Goal: Task Accomplishment & Management: Complete application form

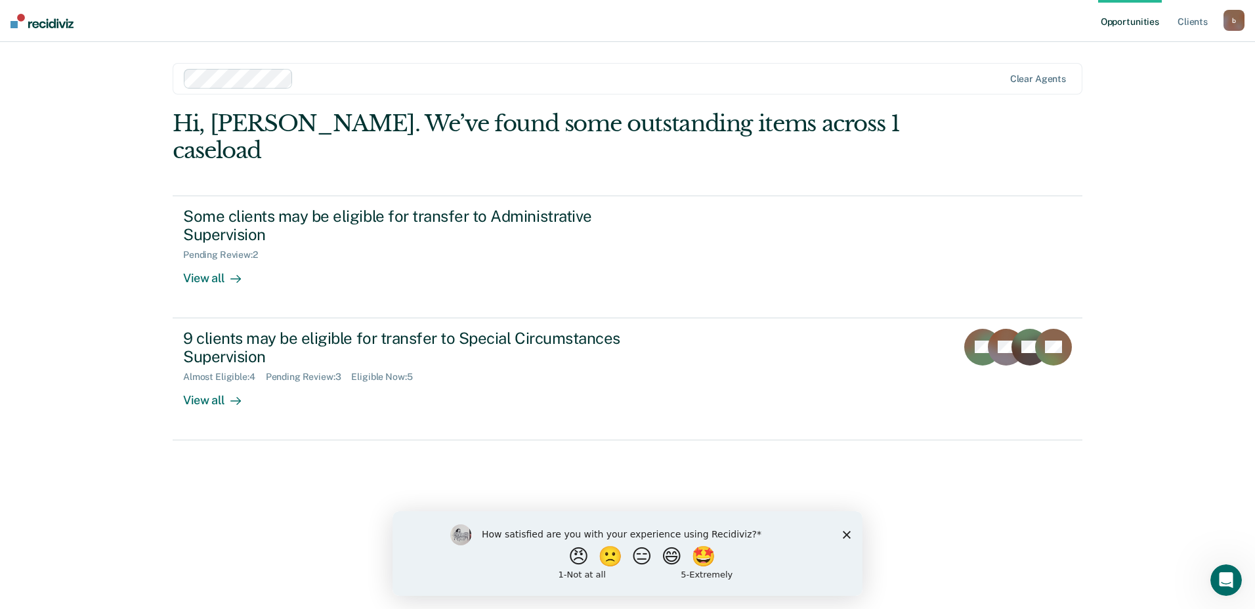
click at [852, 532] on div "How satisfied are you with your experience using Recidiviz? 😠 🙁 😑 😄 🤩 1 - Not a…" at bounding box center [627, 553] width 470 height 85
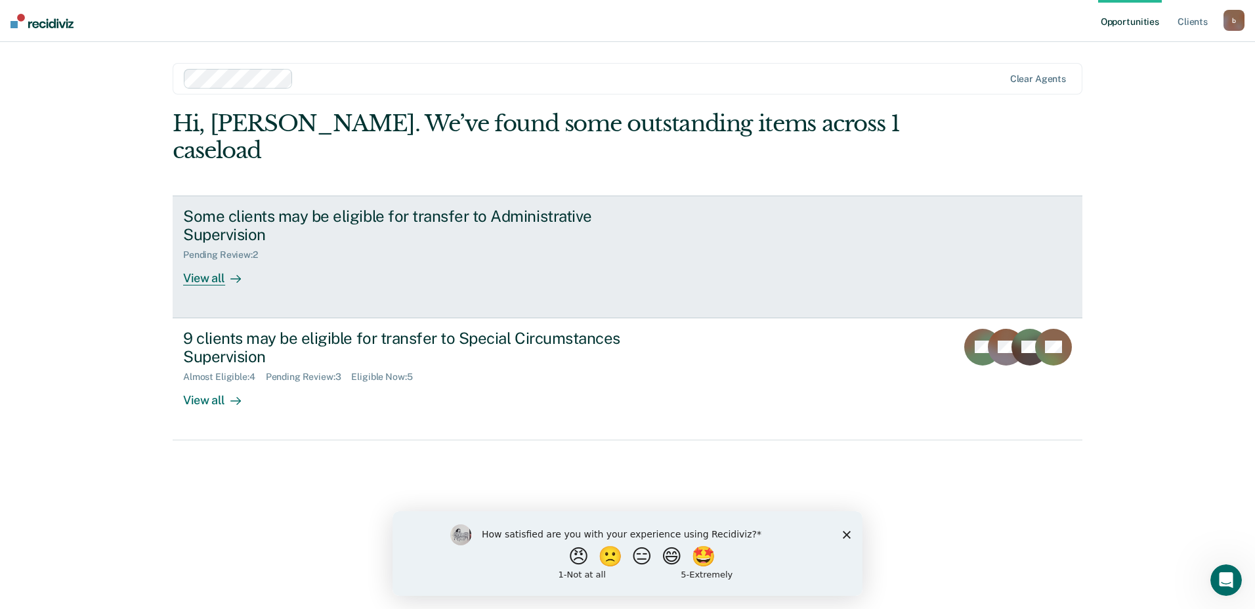
click at [200, 261] on div "View all" at bounding box center [220, 274] width 74 height 26
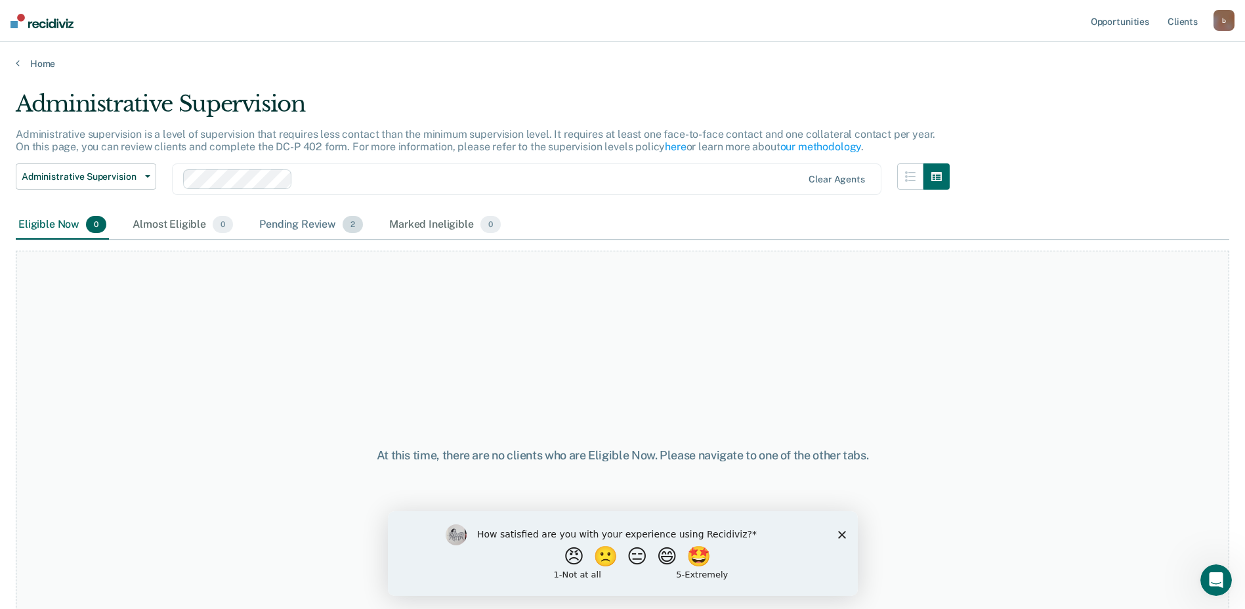
click at [318, 230] on div "Pending Review 2" at bounding box center [311, 225] width 109 height 29
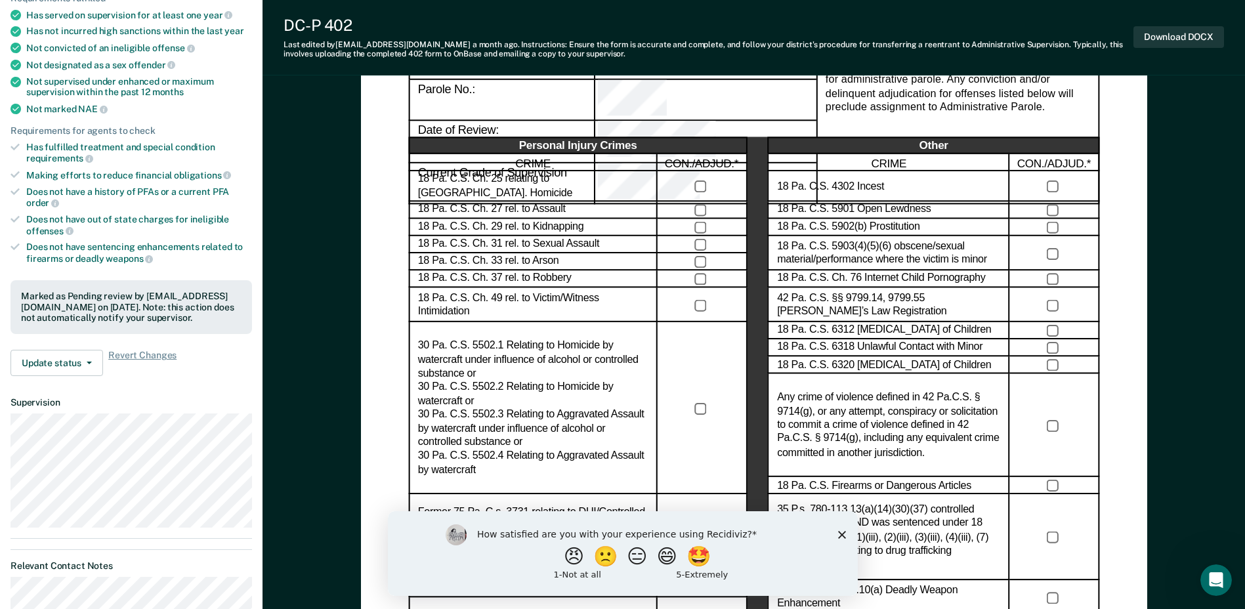
scroll to position [197, 0]
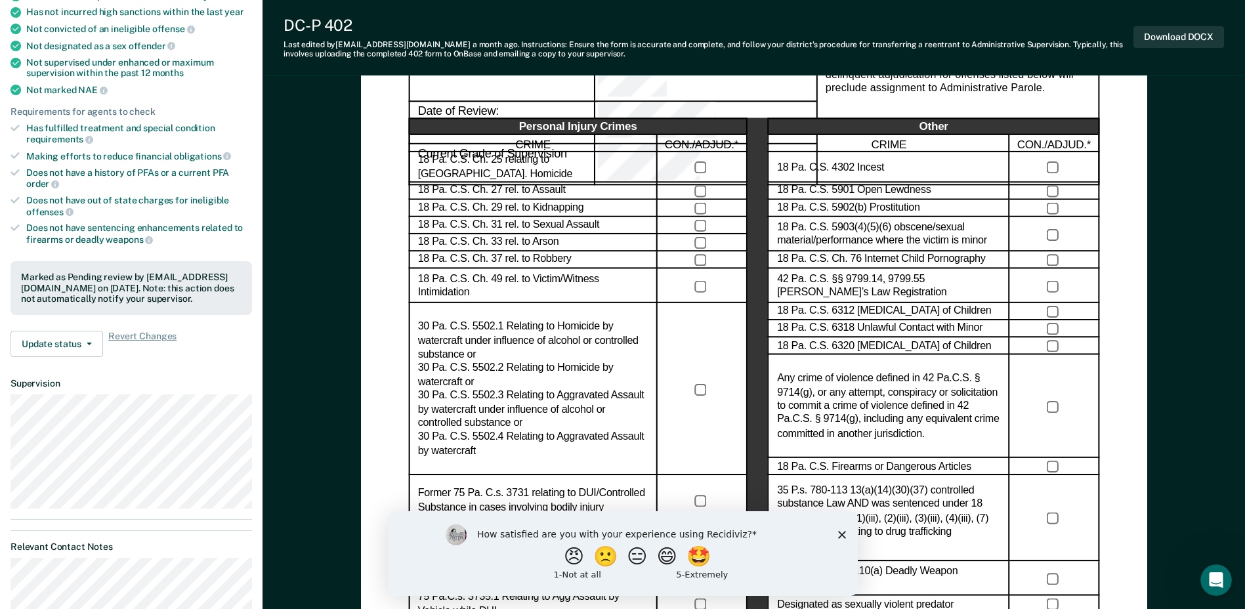
click at [841, 533] on polygon "Close survey" at bounding box center [841, 534] width 8 height 8
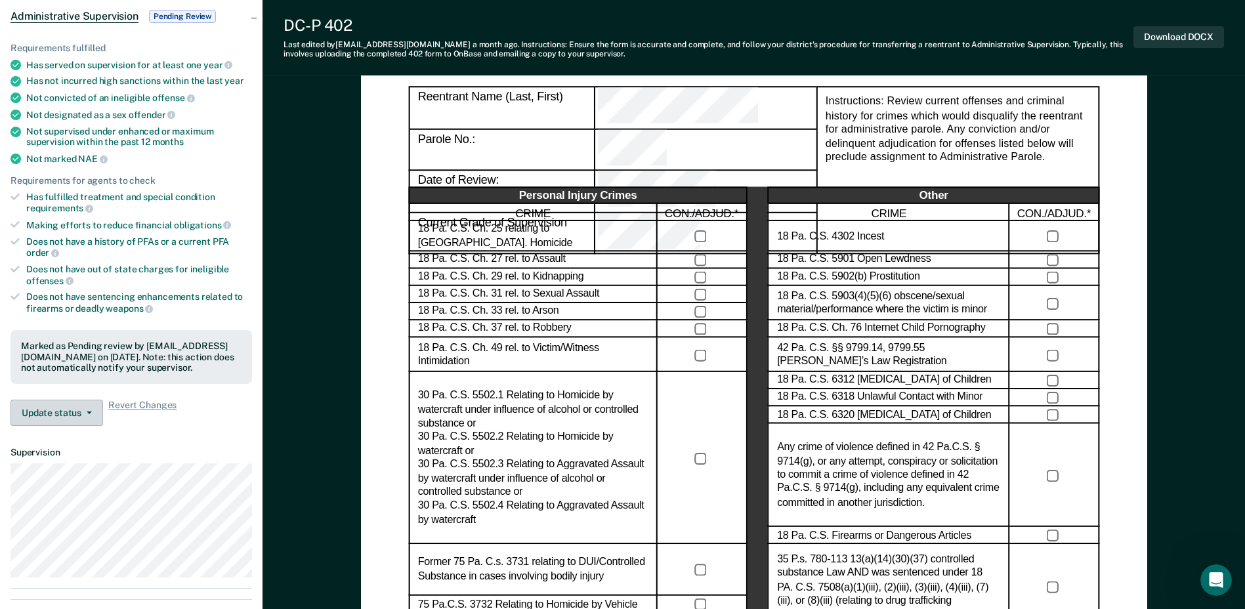
scroll to position [131, 0]
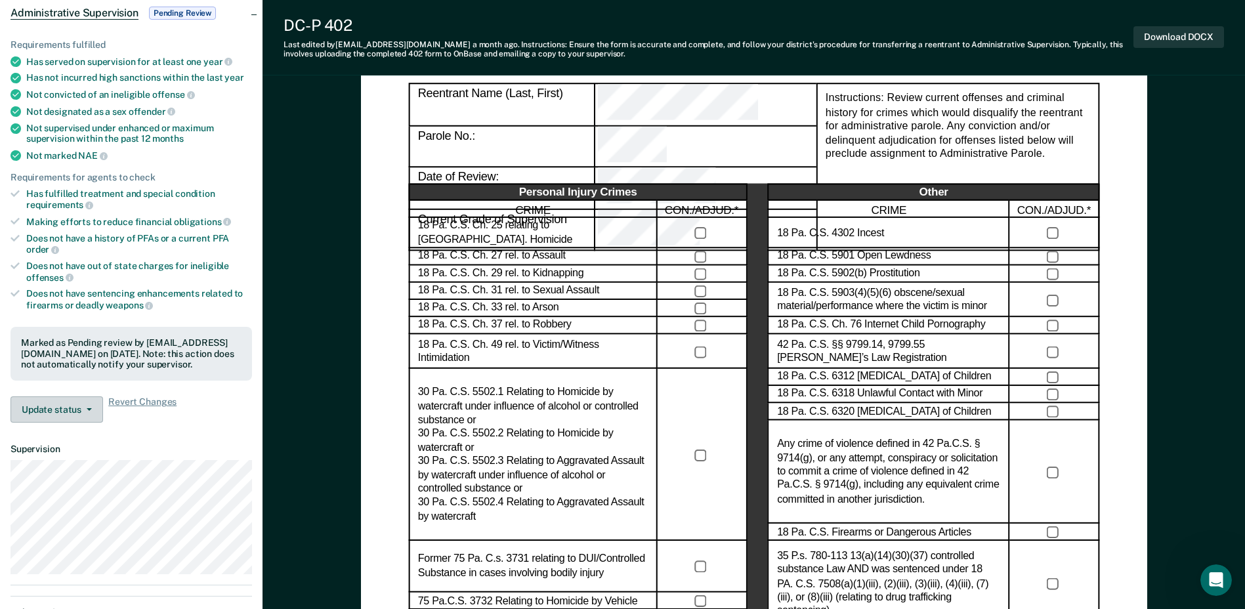
click at [91, 409] on icon "button" at bounding box center [89, 409] width 5 height 3
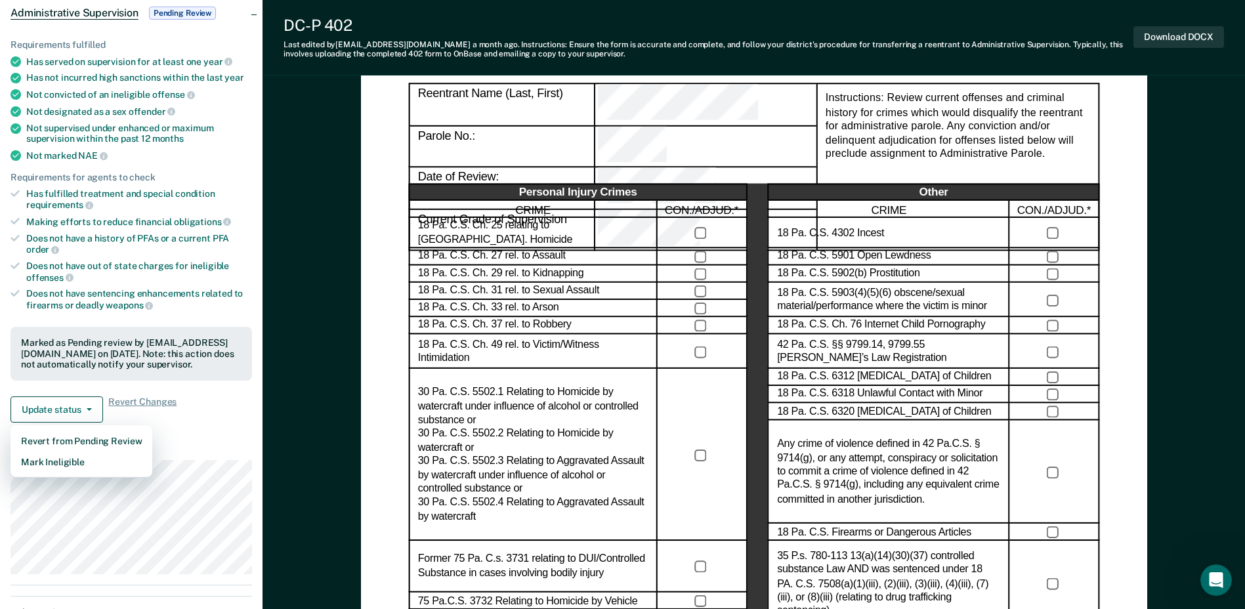
click at [221, 446] on dt "Supervision" at bounding box center [132, 449] width 242 height 11
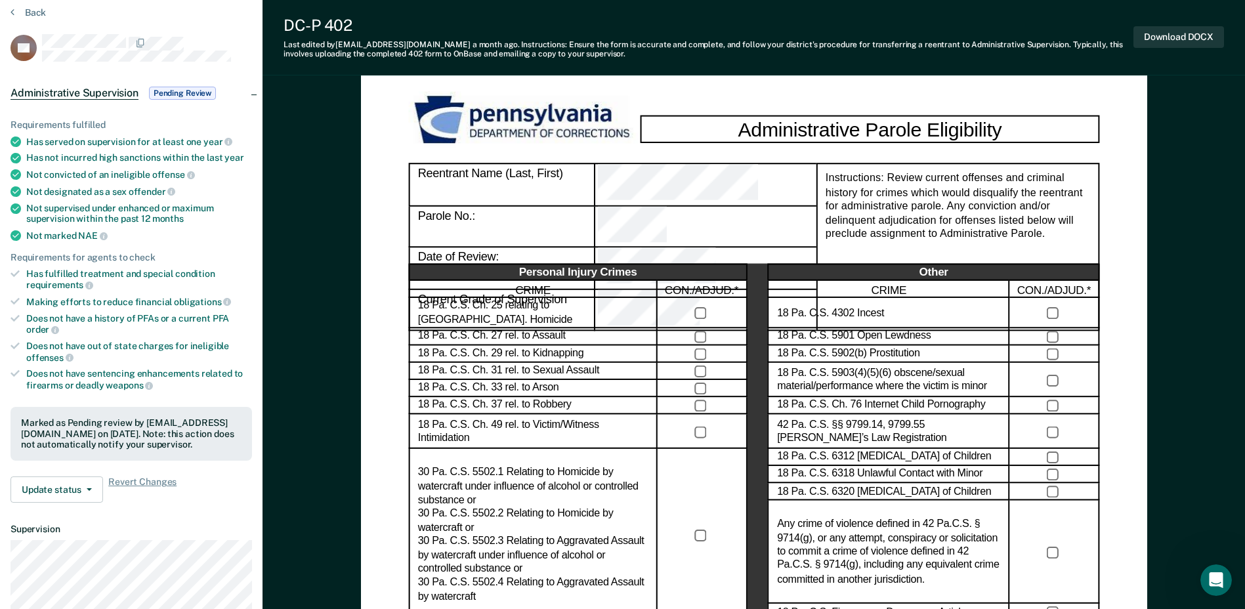
scroll to position [0, 0]
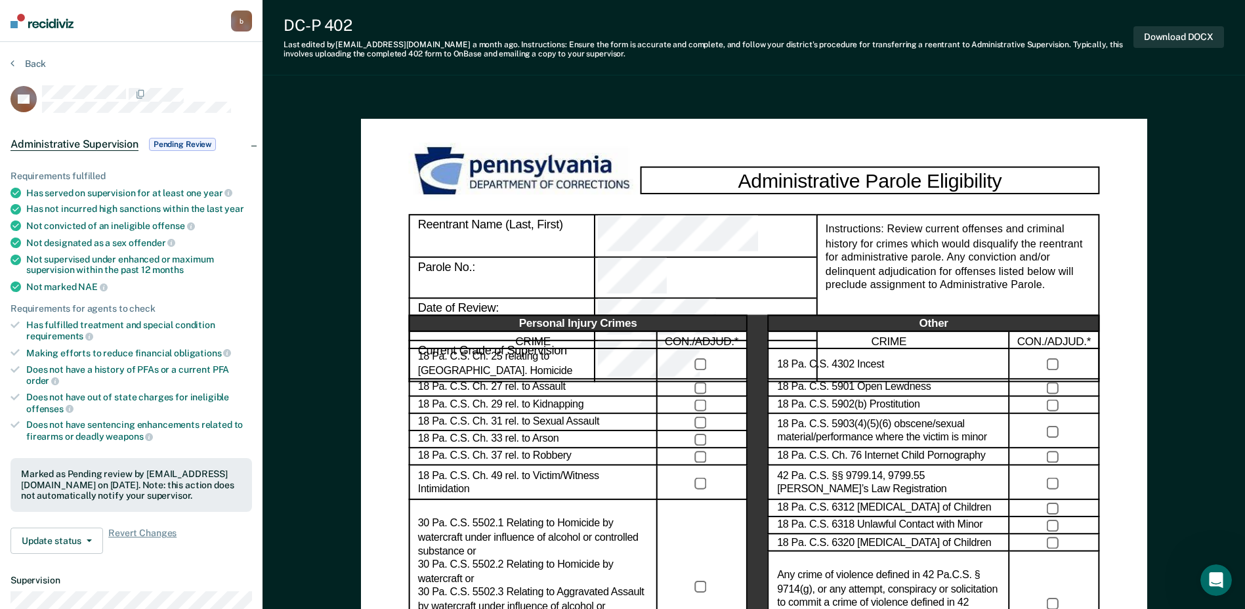
click at [177, 143] on span "Pending Review" at bounding box center [182, 144] width 67 height 13
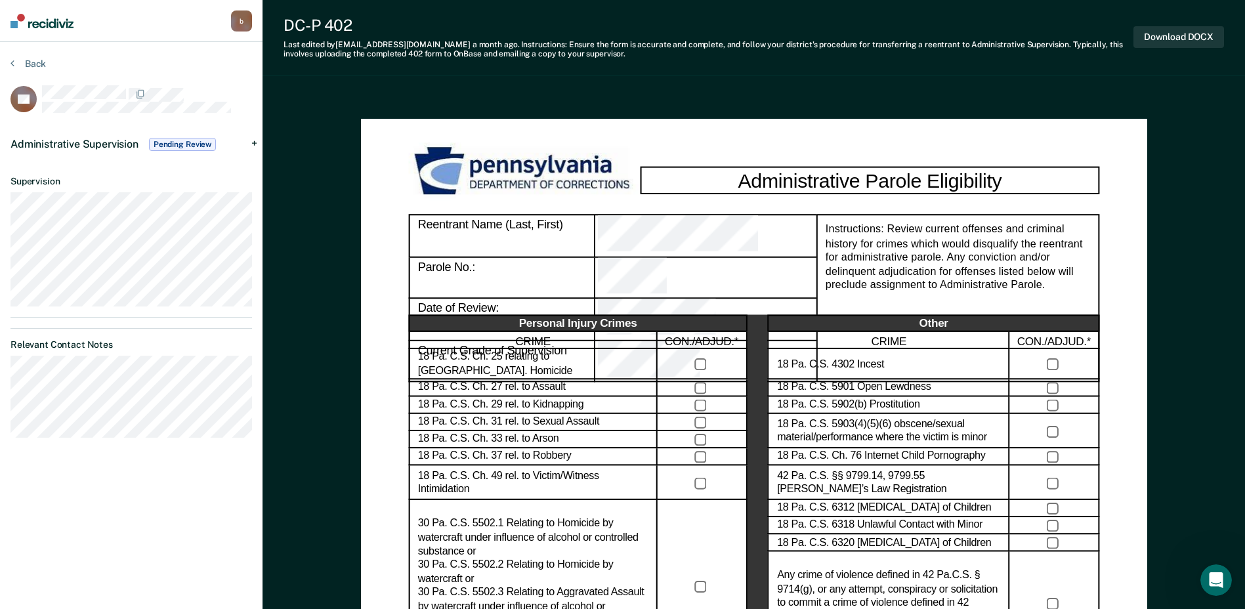
click at [177, 143] on span "Pending Review" at bounding box center [182, 144] width 67 height 13
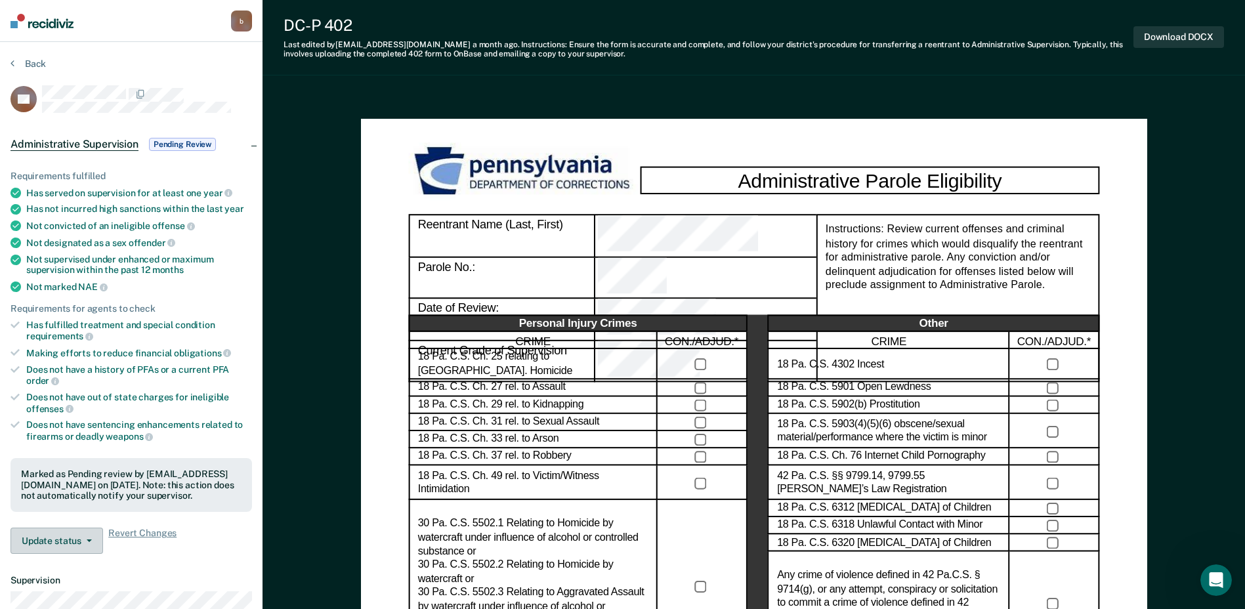
click at [90, 540] on icon "button" at bounding box center [89, 540] width 5 height 3
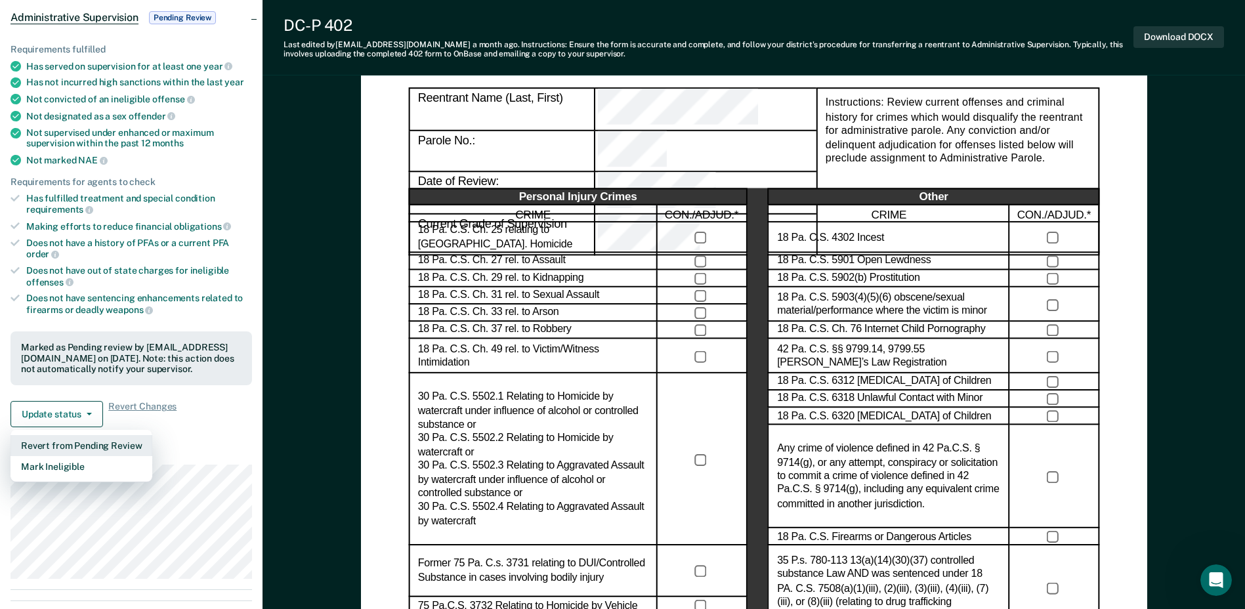
scroll to position [131, 0]
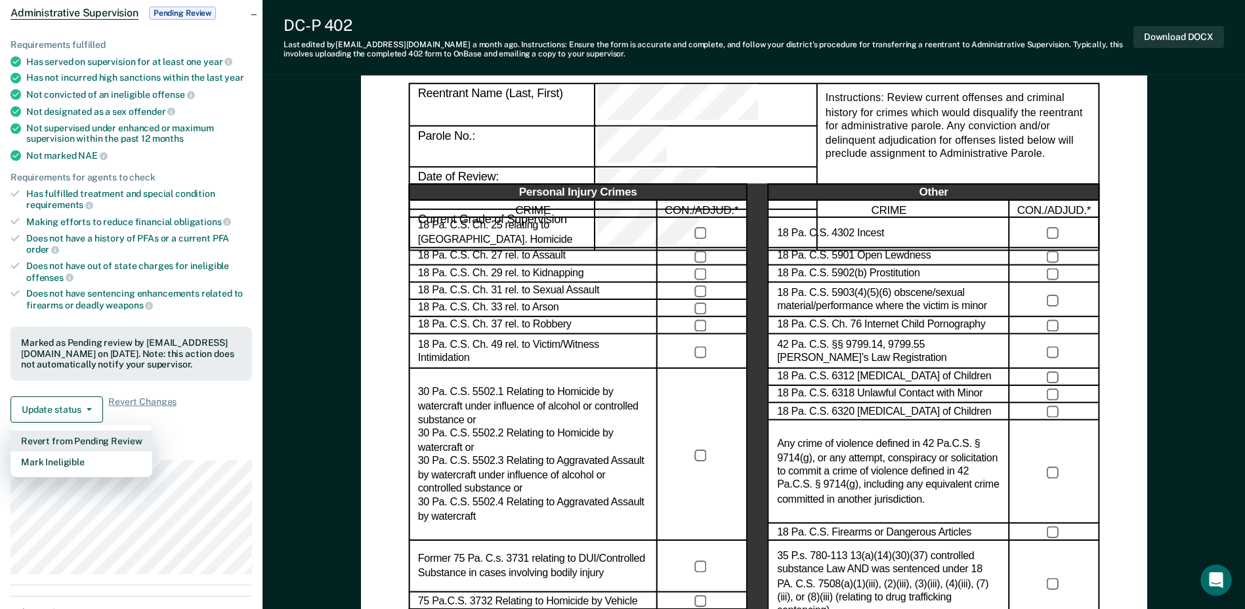
click at [59, 439] on button "Revert from Pending Review" at bounding box center [82, 441] width 142 height 21
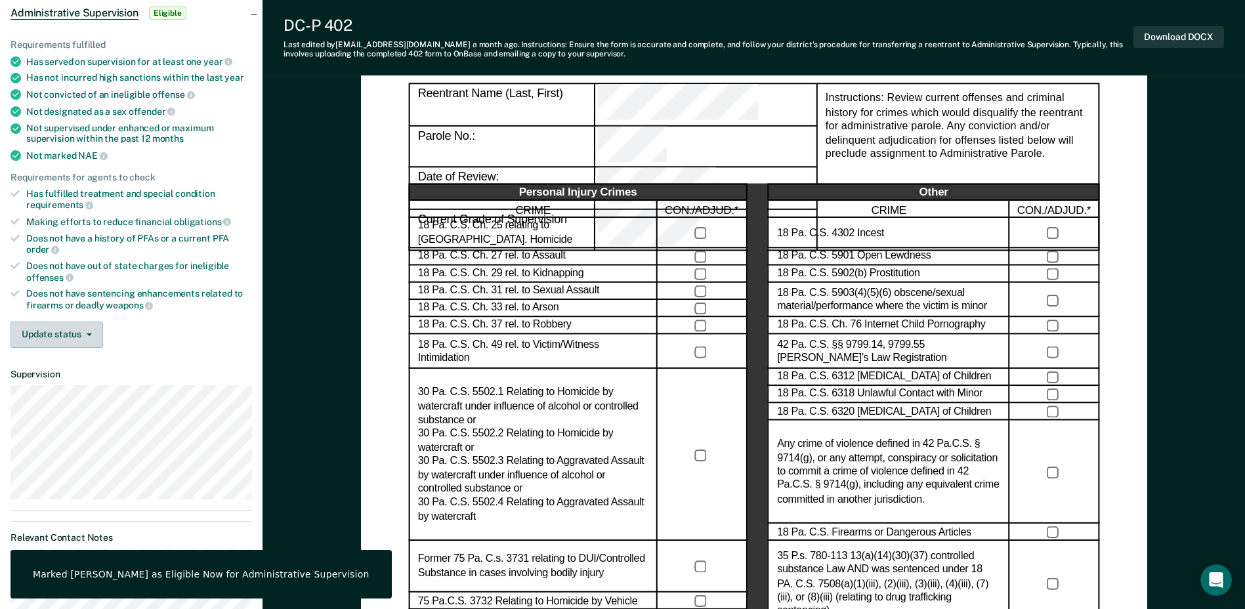
click at [89, 329] on button "Update status" at bounding box center [57, 335] width 93 height 26
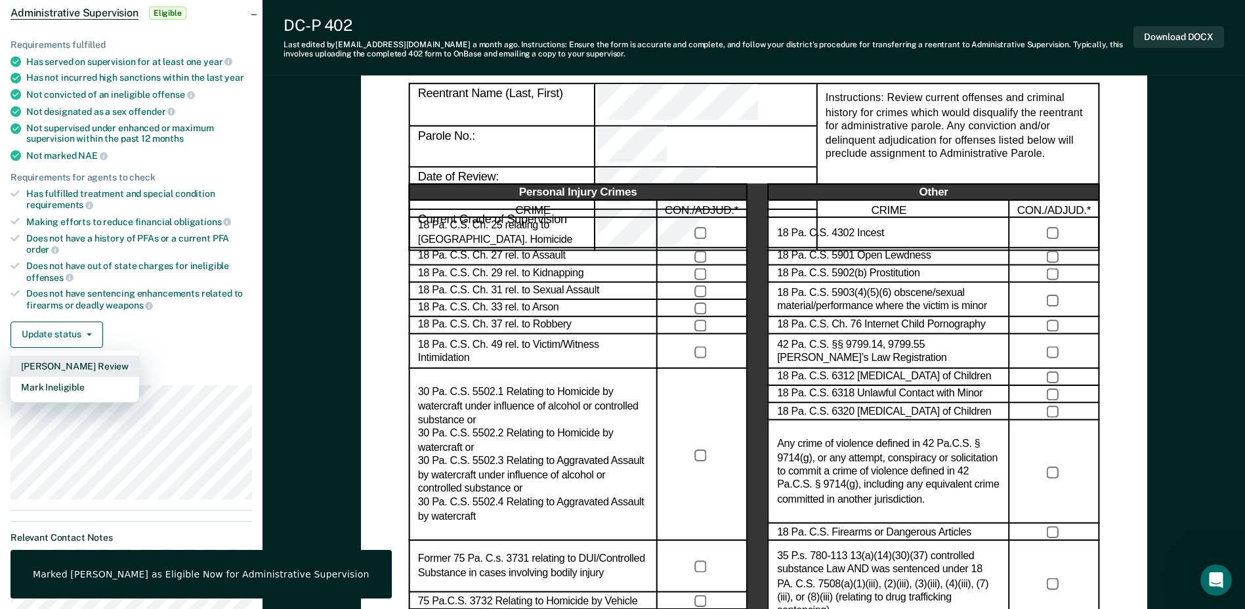
click at [65, 364] on button "[PERSON_NAME] Review" at bounding box center [75, 366] width 129 height 21
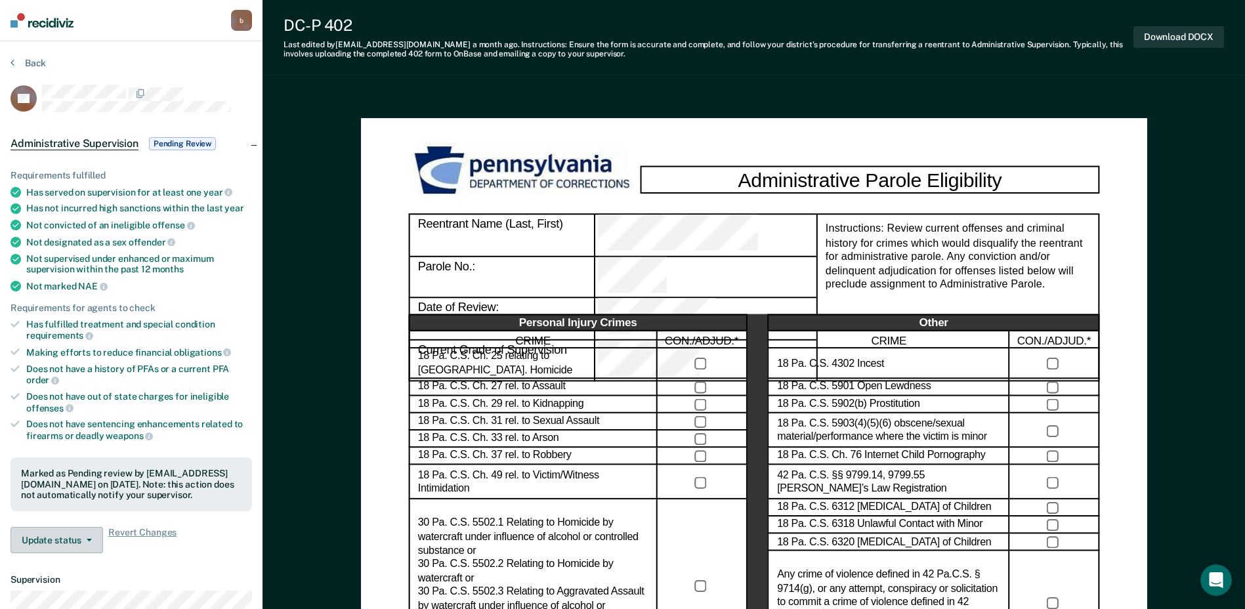
scroll to position [0, 0]
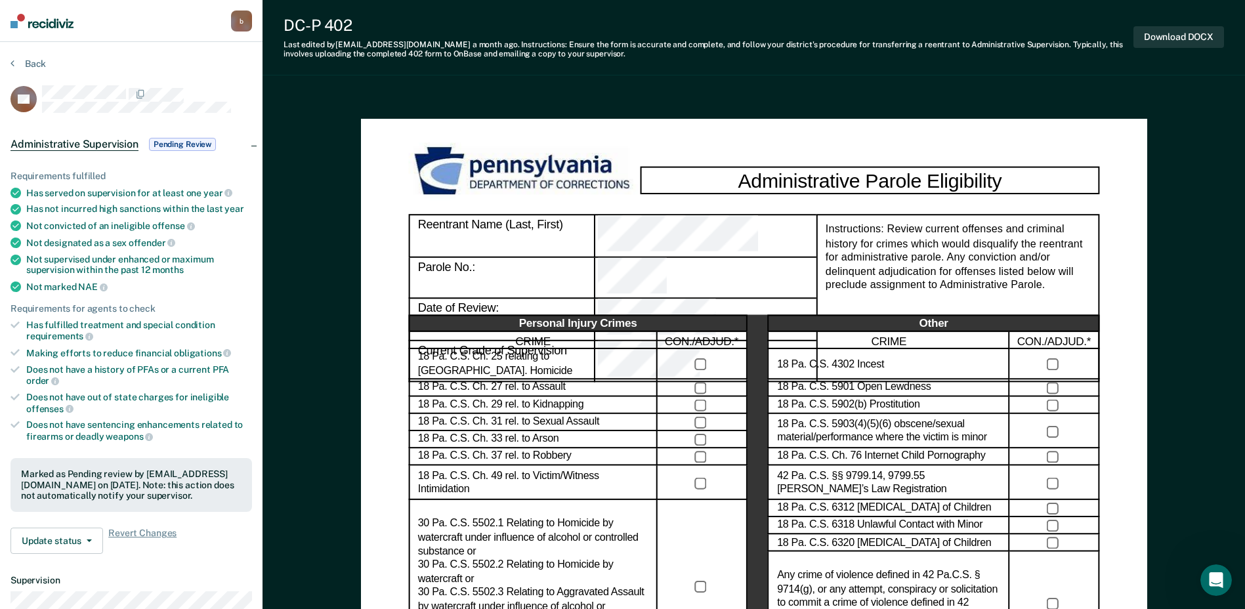
click at [51, 142] on span "Administrative Supervision" at bounding box center [75, 144] width 128 height 13
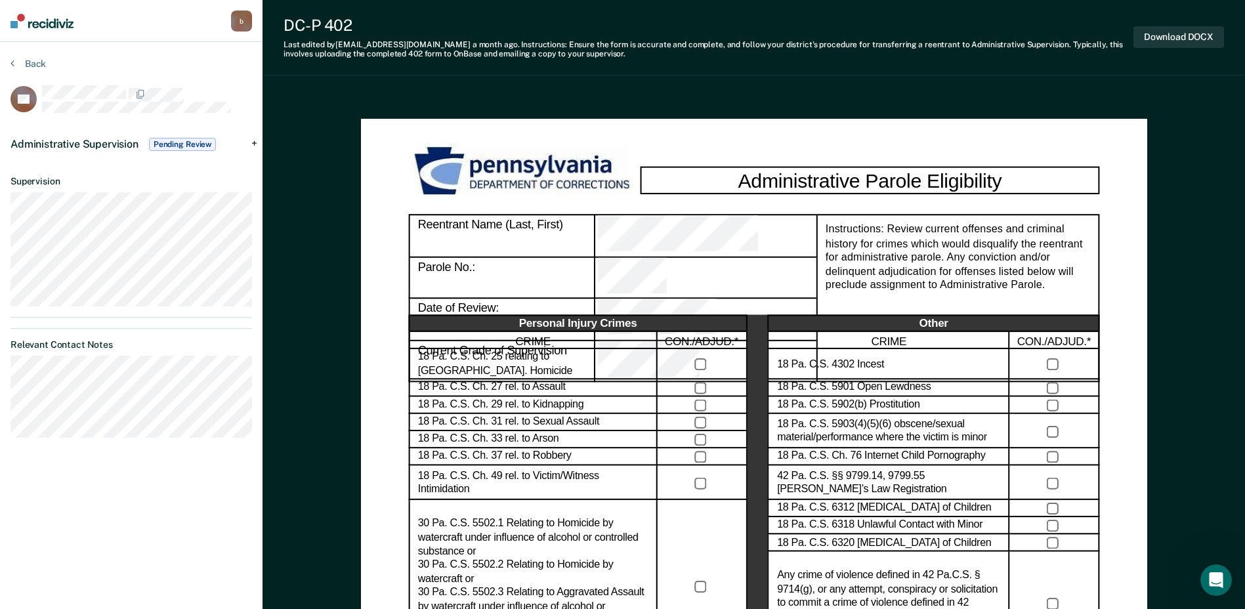
click at [51, 142] on span "Administrative Supervision" at bounding box center [75, 144] width 128 height 12
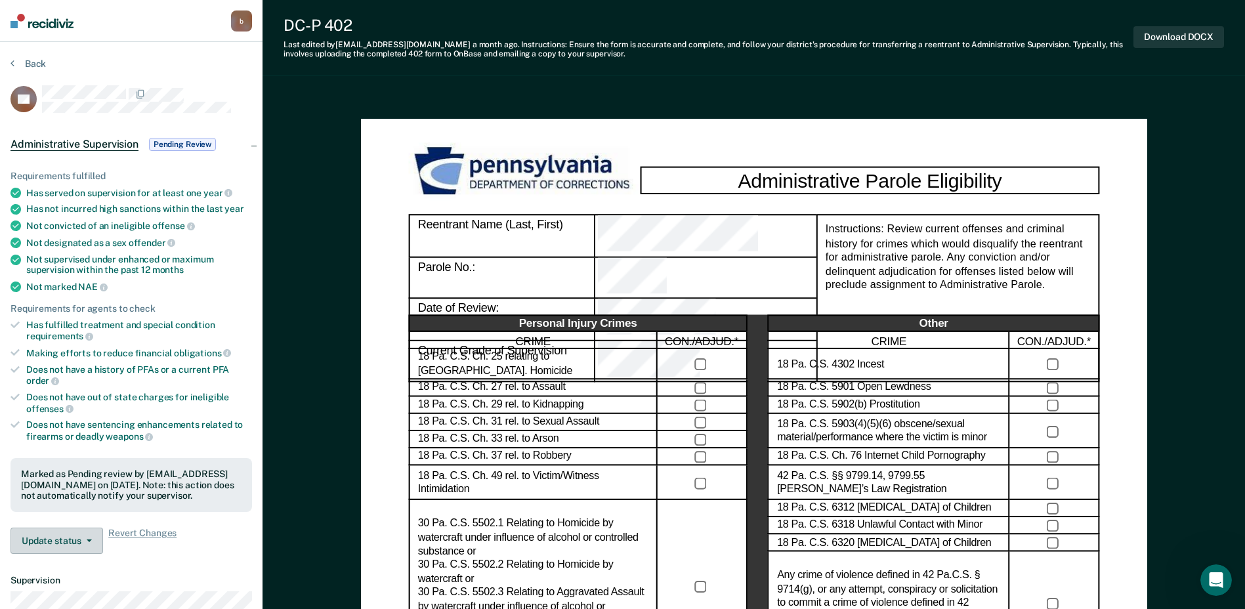
click at [93, 533] on button "Update status" at bounding box center [57, 541] width 93 height 26
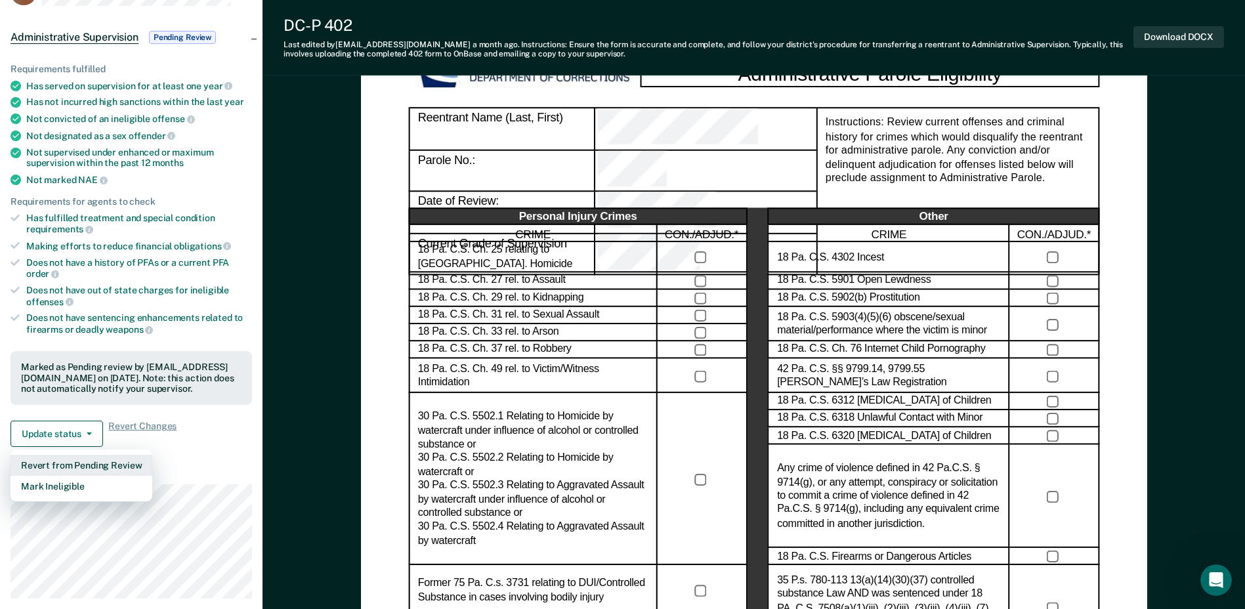
scroll to position [131, 0]
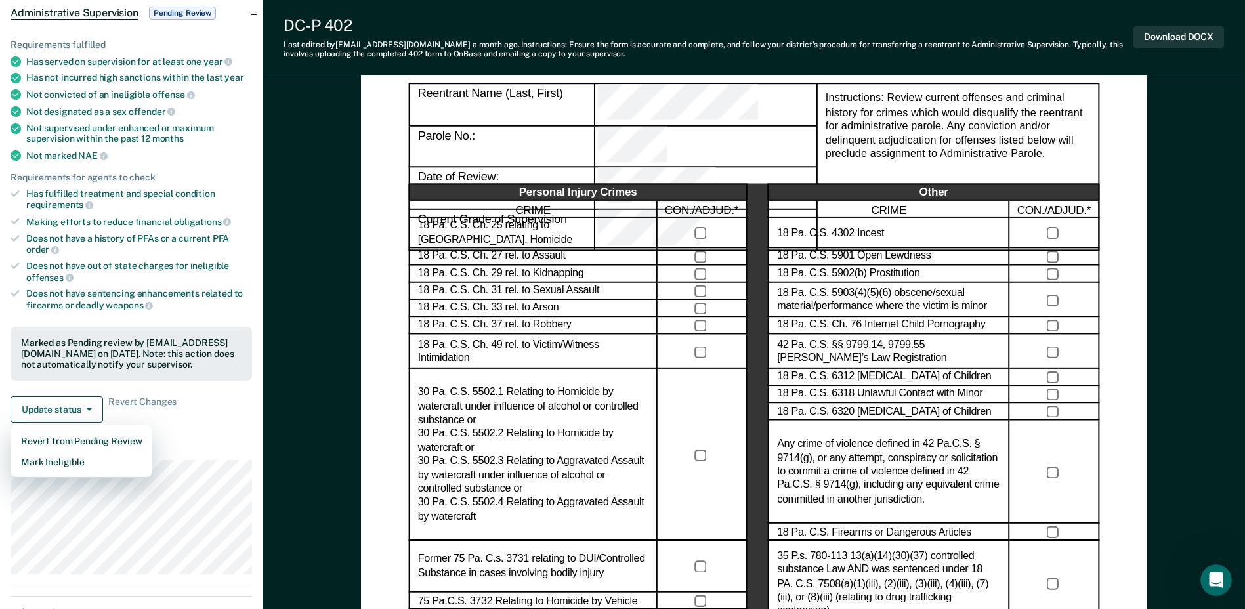
click at [177, 427] on div "Requirements fulfilled Has served on supervision for at least one year Has not …" at bounding box center [131, 225] width 263 height 415
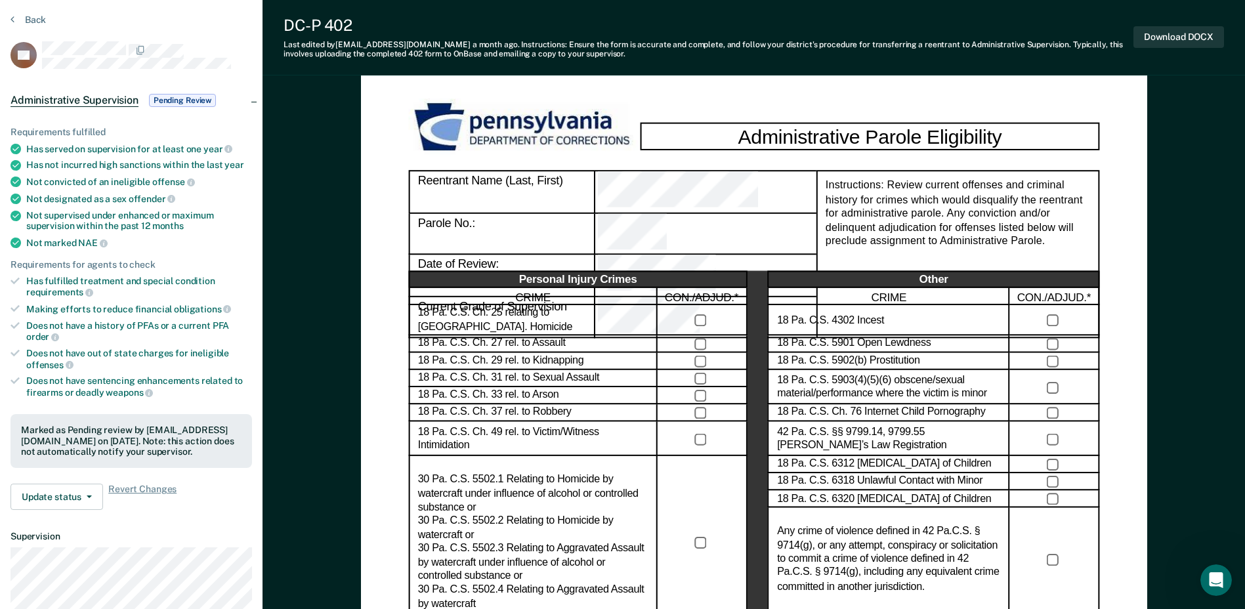
scroll to position [0, 0]
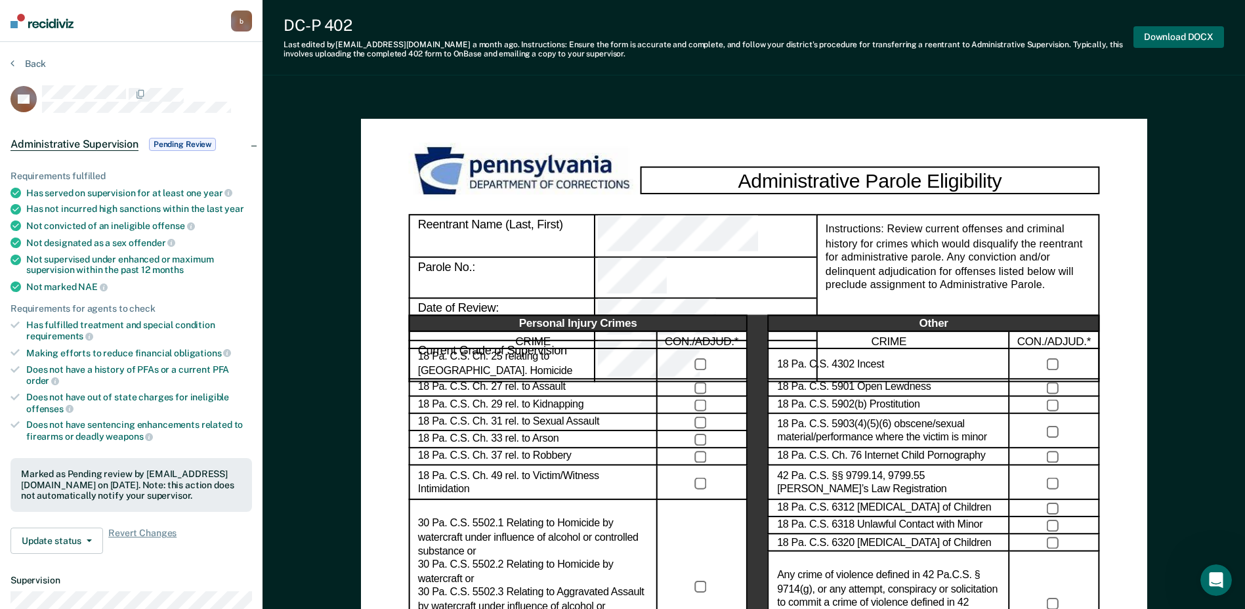
click at [1160, 33] on button "Download DOCX" at bounding box center [1178, 37] width 91 height 22
click at [16, 66] on button "Back" at bounding box center [28, 64] width 35 height 12
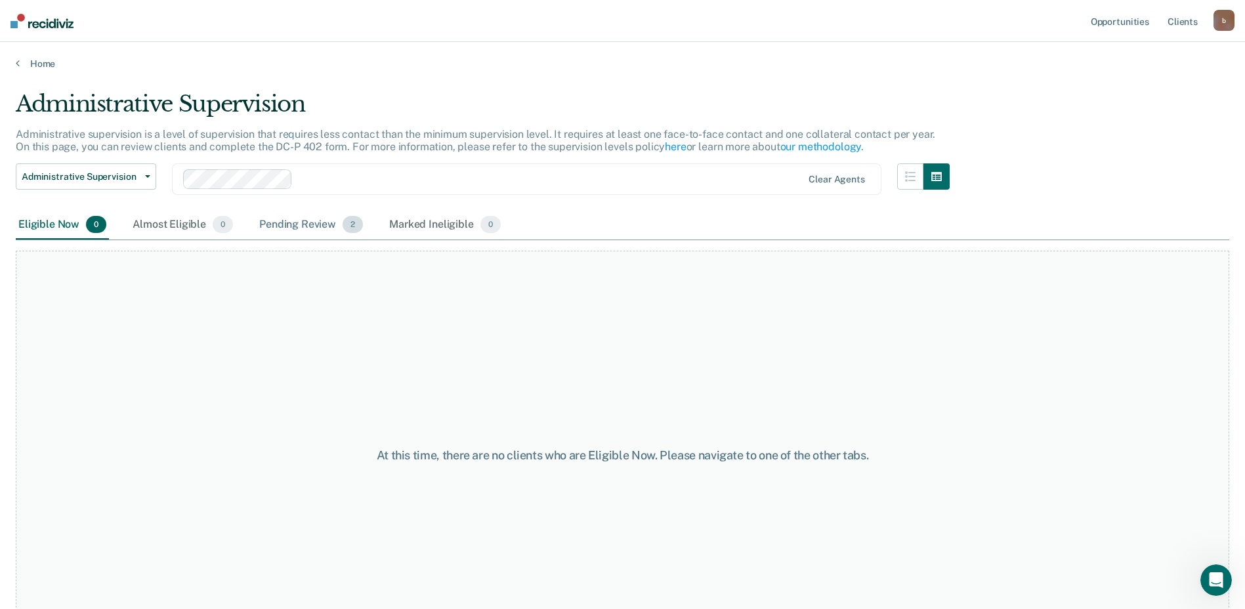
click at [309, 221] on div "Pending Review 2" at bounding box center [311, 225] width 109 height 29
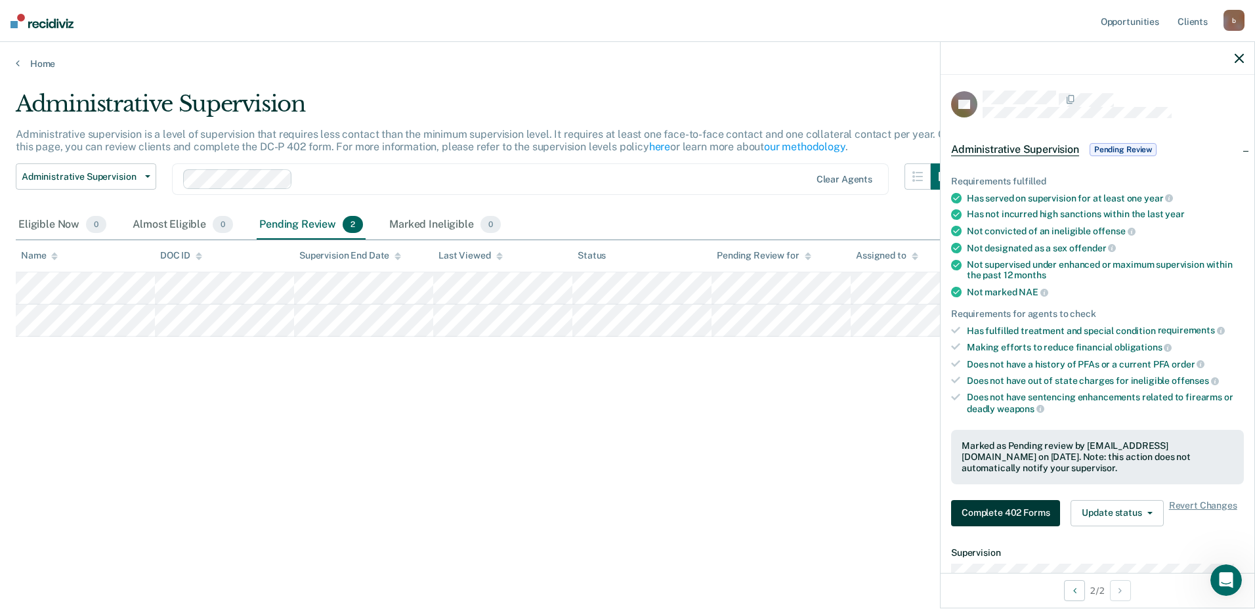
click at [1006, 513] on button "Complete 402 Forms" at bounding box center [1005, 513] width 109 height 26
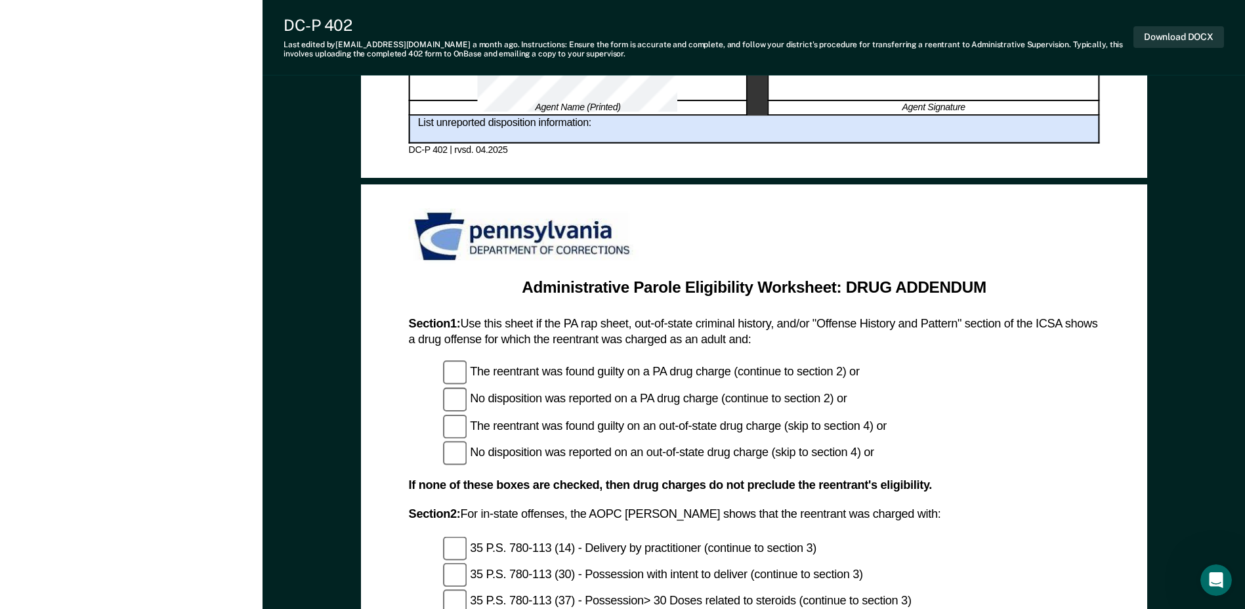
scroll to position [984, 0]
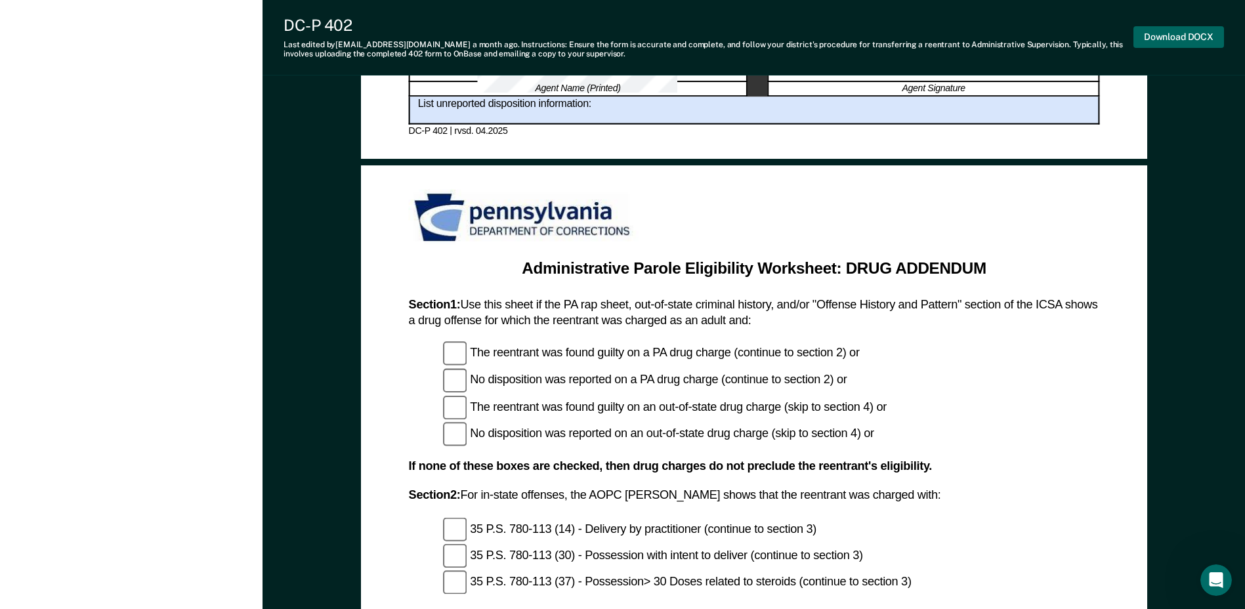
click at [1151, 38] on button "Download DOCX" at bounding box center [1178, 37] width 91 height 22
